Goal: Transaction & Acquisition: Book appointment/travel/reservation

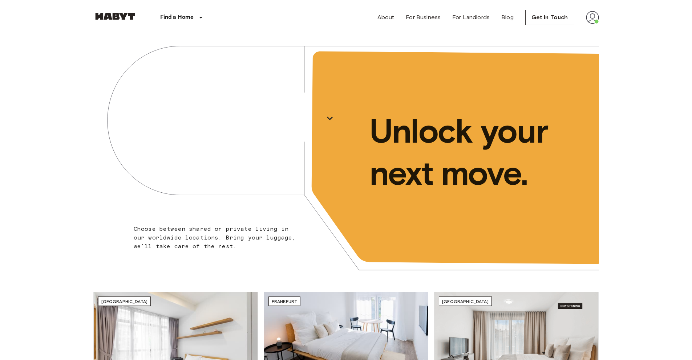
click at [123, 19] on img at bounding box center [115, 16] width 44 height 7
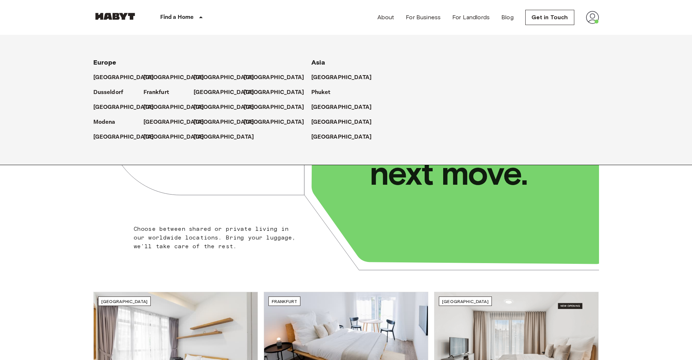
click at [93, 81] on div "[GEOGRAPHIC_DATA]" at bounding box center [118, 74] width 50 height 15
click at [95, 77] on p "[GEOGRAPHIC_DATA]" at bounding box center [125, 77] width 61 height 9
